Goal: Contribute content: Add original content to the website for others to see

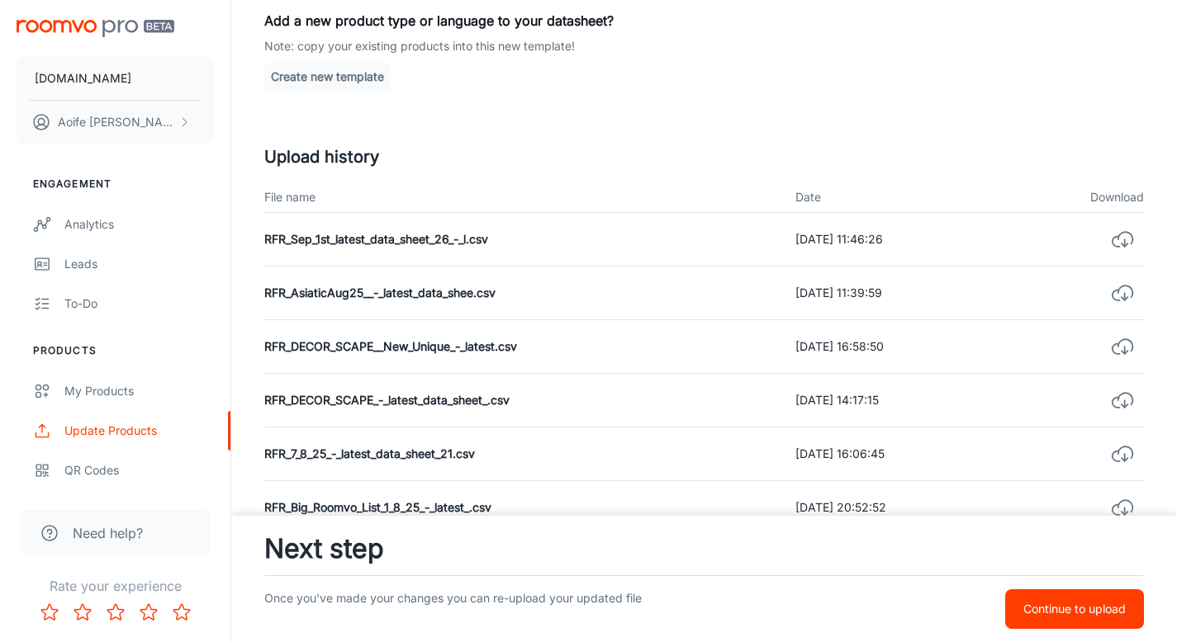
scroll to position [411, 0]
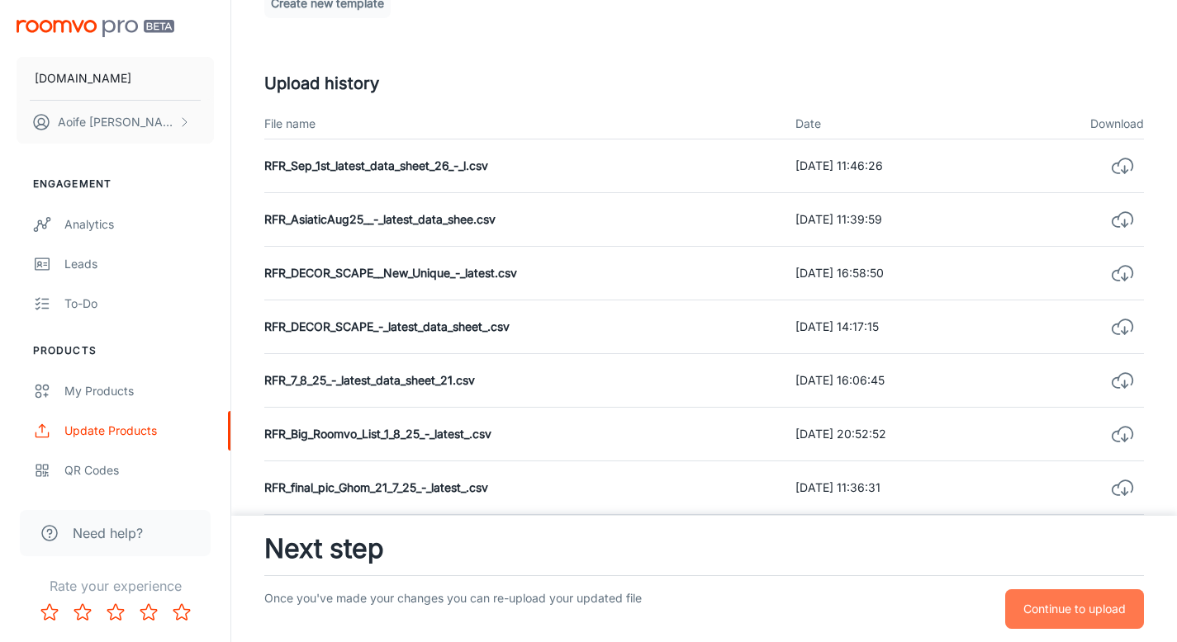
click at [1046, 614] on p "Continue to upload" at bounding box center [1074, 609] width 102 height 18
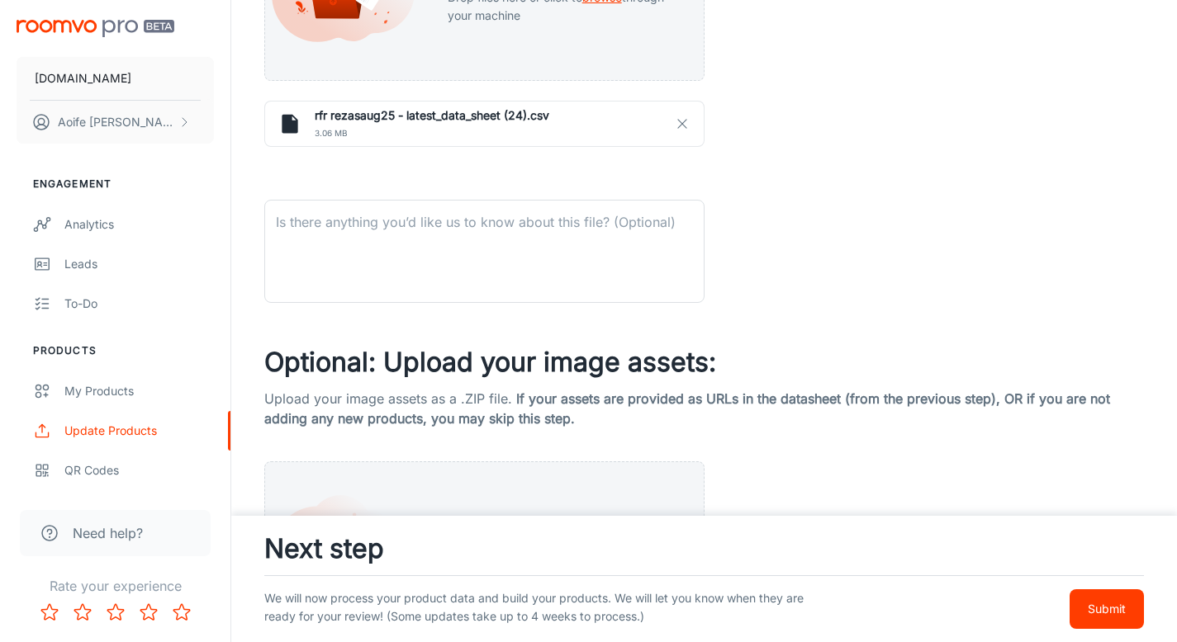
scroll to position [680, 0]
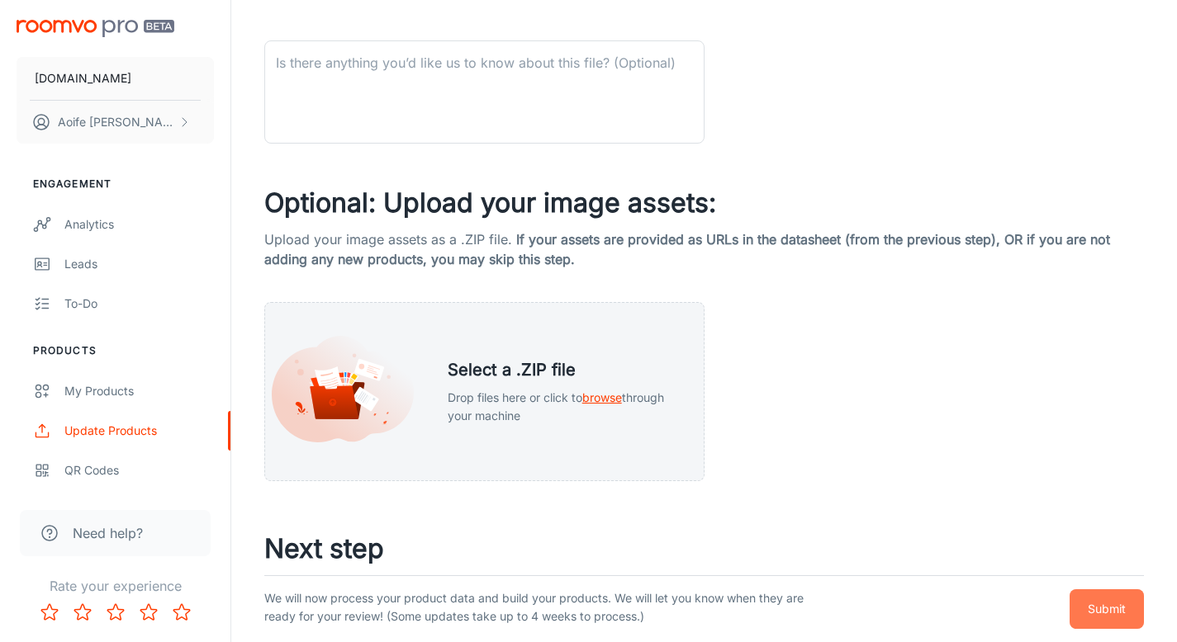
click at [1089, 613] on p "Submit" at bounding box center [1106, 609] width 38 height 18
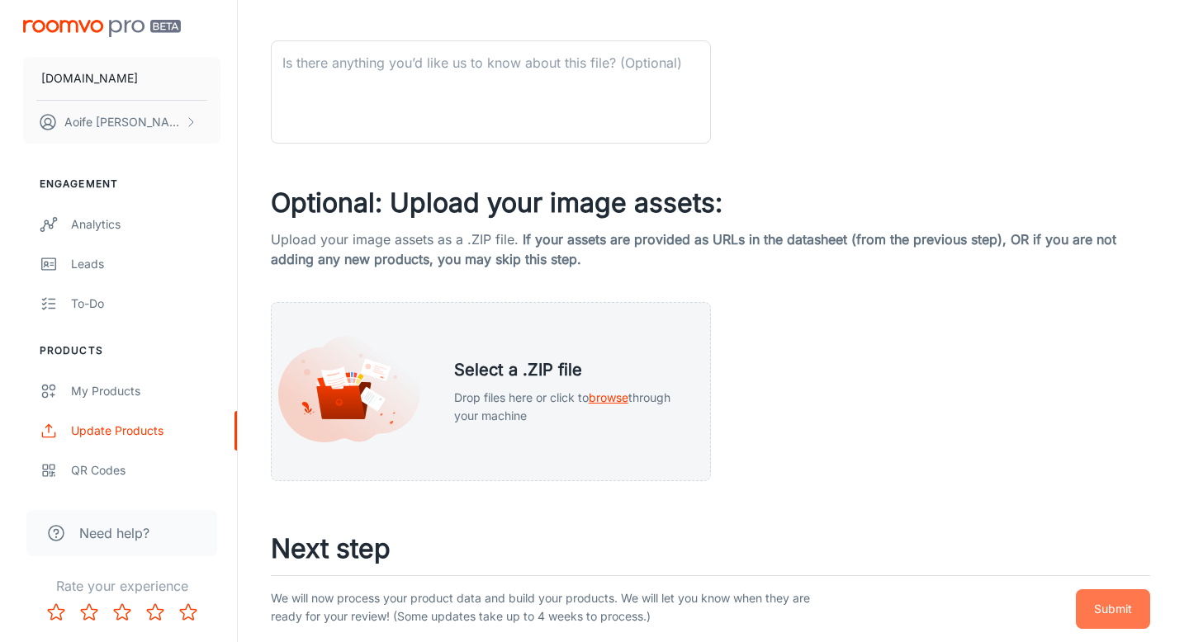
scroll to position [0, 0]
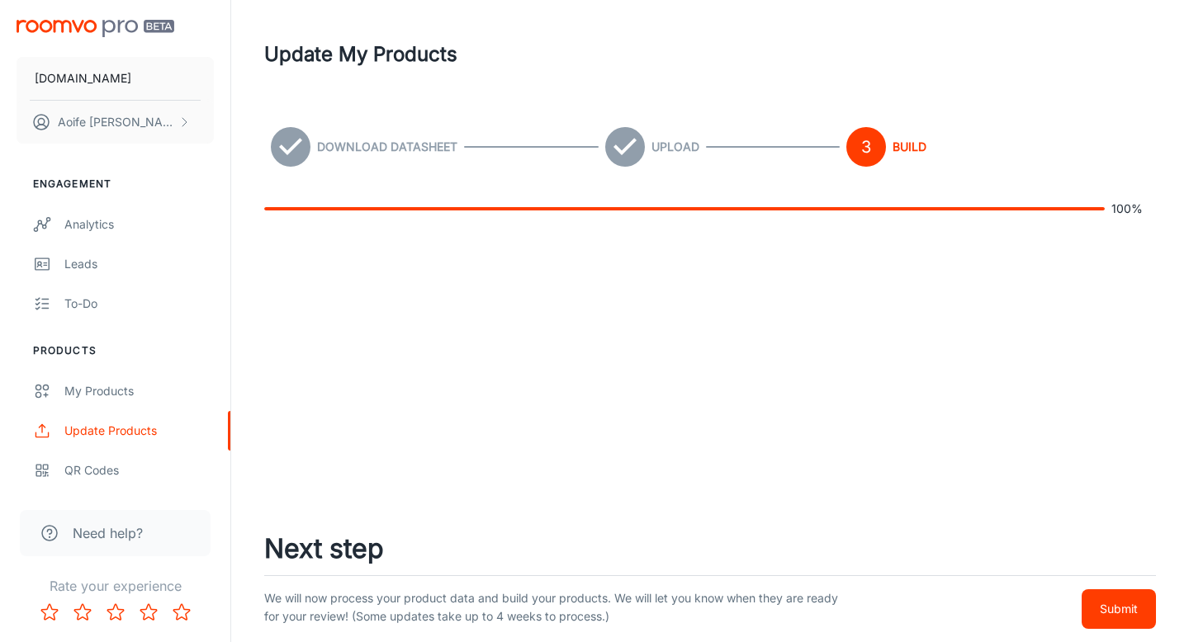
click at [1089, 613] on button "Submit" at bounding box center [1119, 610] width 74 height 40
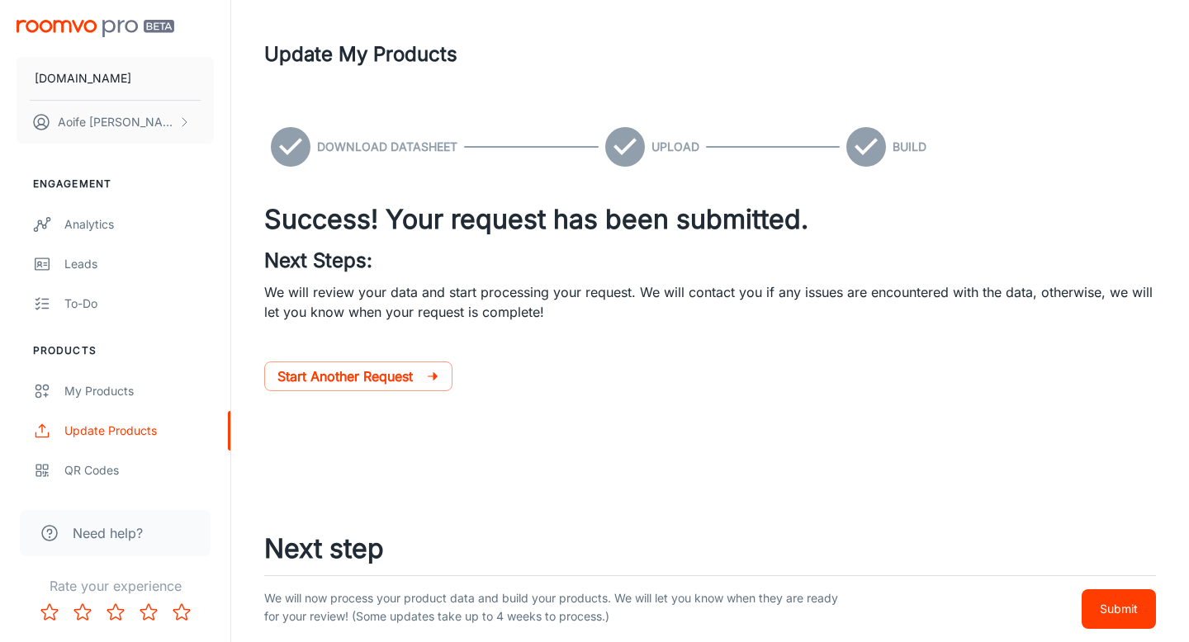
click at [1089, 613] on button "Submit" at bounding box center [1119, 610] width 74 height 40
click at [1149, 606] on button "Submit" at bounding box center [1119, 610] width 74 height 40
click at [1139, 609] on button "Submit" at bounding box center [1119, 610] width 74 height 40
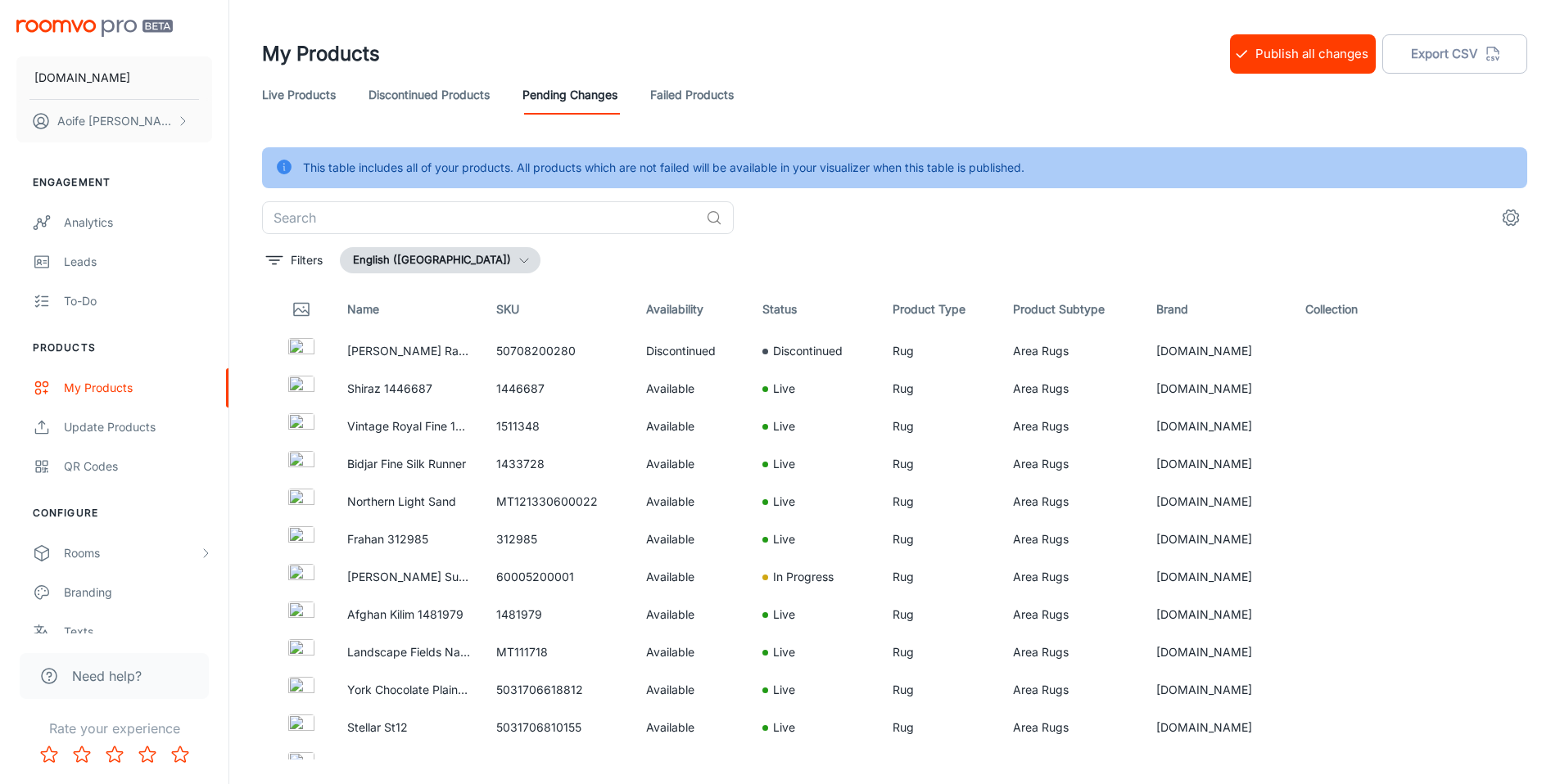
click at [1271, 59] on button "Publish all changes" at bounding box center [1302, 55] width 146 height 40
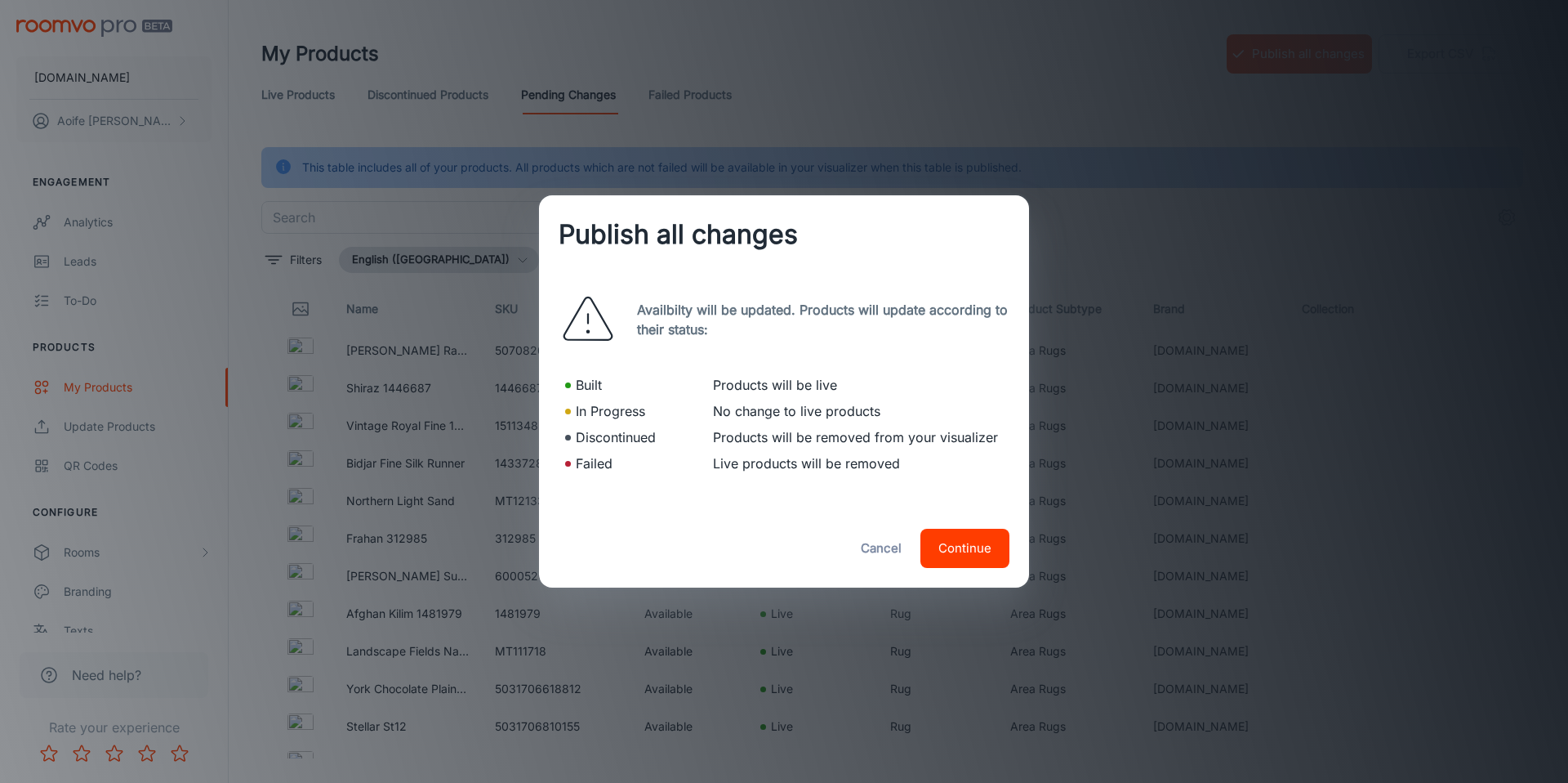
click at [991, 555] on button "Continue" at bounding box center [966, 548] width 89 height 40
